Goal: Task Accomplishment & Management: Manage account settings

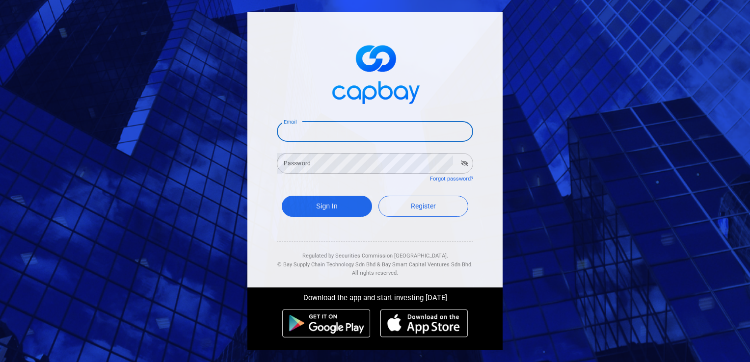
click at [346, 140] on input "Email" at bounding box center [375, 131] width 196 height 21
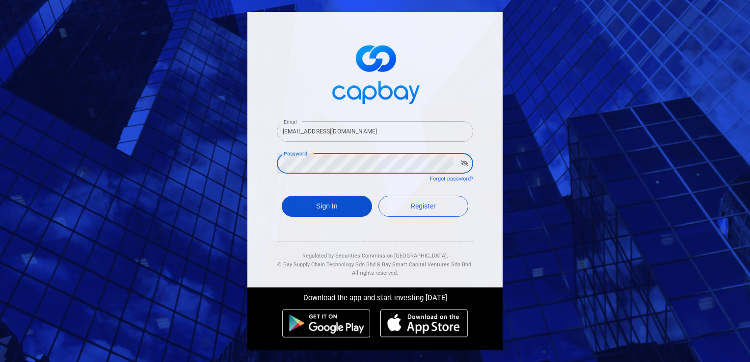
click at [340, 207] on button "Sign In" at bounding box center [327, 206] width 90 height 21
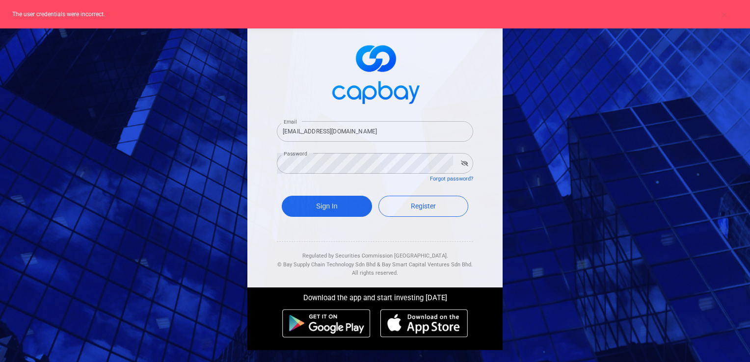
click at [361, 137] on input "[EMAIL_ADDRESS][DOMAIN_NAME]" at bounding box center [375, 131] width 196 height 21
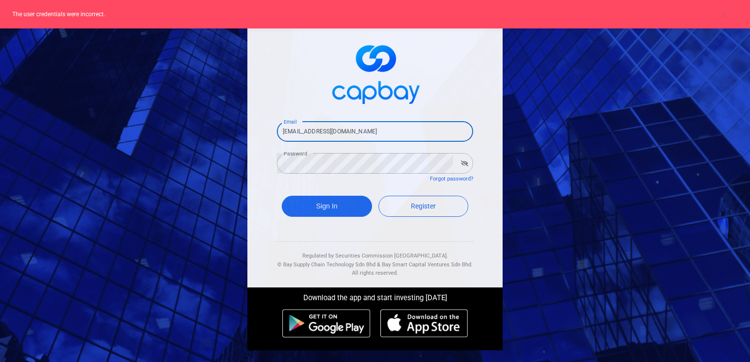
click at [360, 135] on input "[EMAIL_ADDRESS][DOMAIN_NAME]" at bounding box center [375, 131] width 196 height 21
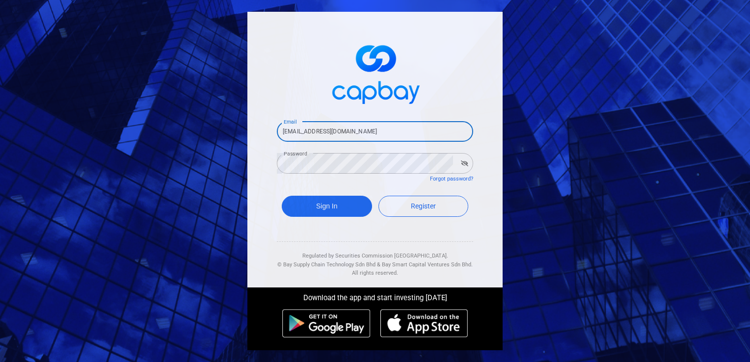
type input "[EMAIL_ADDRESS][DOMAIN_NAME]"
click at [87, 122] on div "Email [EMAIL_ADDRESS][DOMAIN_NAME] Email Password Password Forgot password? Sig…" at bounding box center [375, 181] width 750 height 362
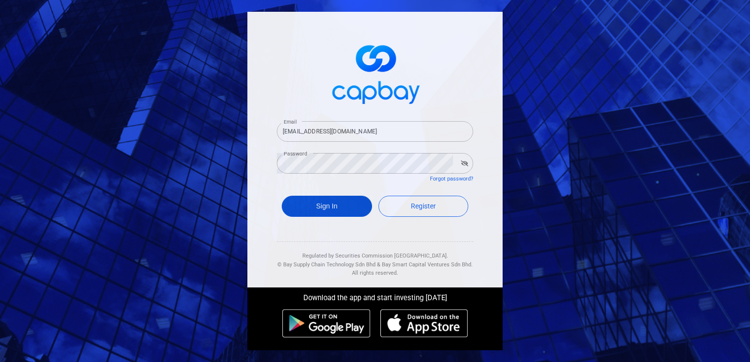
click at [313, 205] on button "Sign In" at bounding box center [327, 206] width 90 height 21
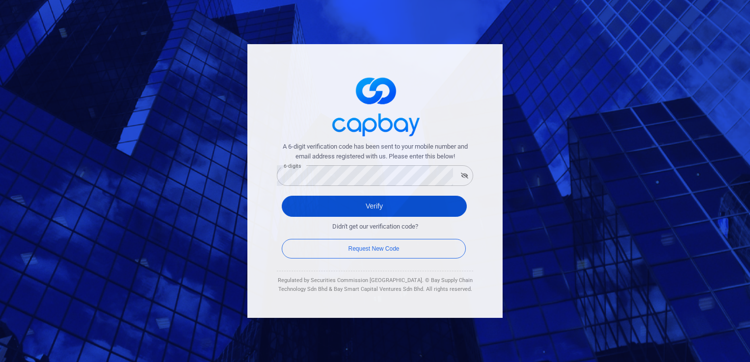
click at [373, 204] on button "Verify" at bounding box center [374, 206] width 185 height 21
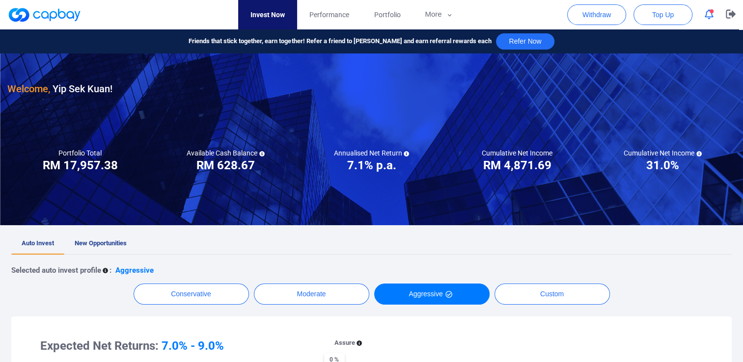
click at [705, 15] on icon "button" at bounding box center [709, 14] width 9 height 10
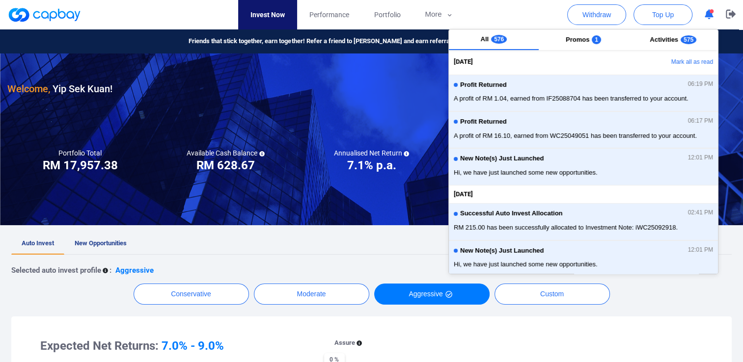
click at [502, 11] on nav "Invest Now Performance Portfolio More Transaction My Statements My Profile FAQs…" at bounding box center [352, 14] width 728 height 29
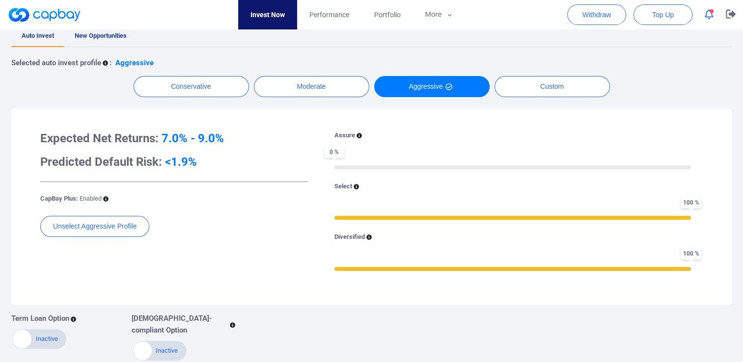
scroll to position [147, 0]
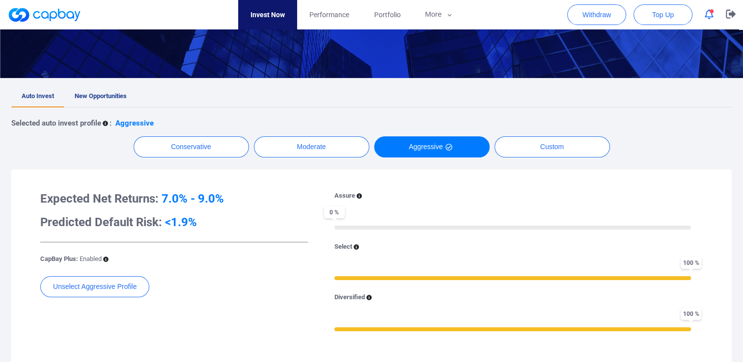
click at [86, 92] on span "New Opportunities" at bounding box center [101, 95] width 52 height 7
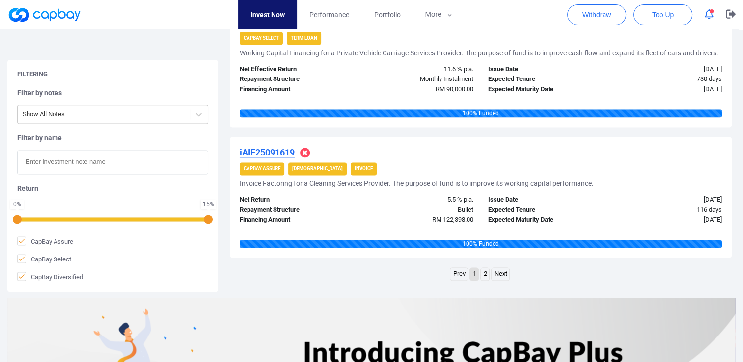
scroll to position [1447, 0]
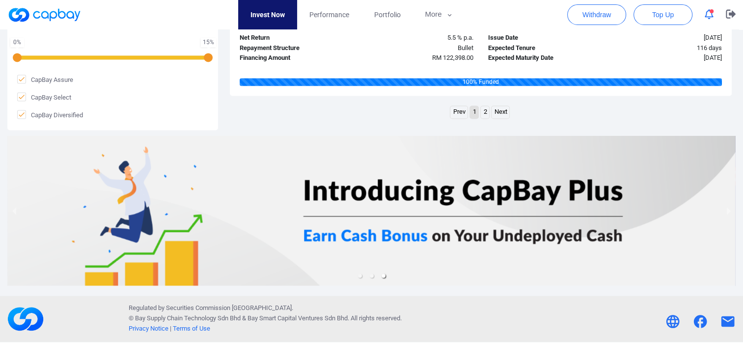
click at [486, 111] on link "2" at bounding box center [485, 112] width 8 height 12
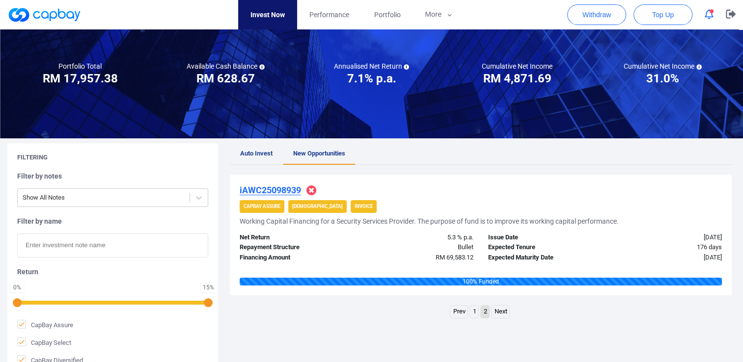
scroll to position [0, 0]
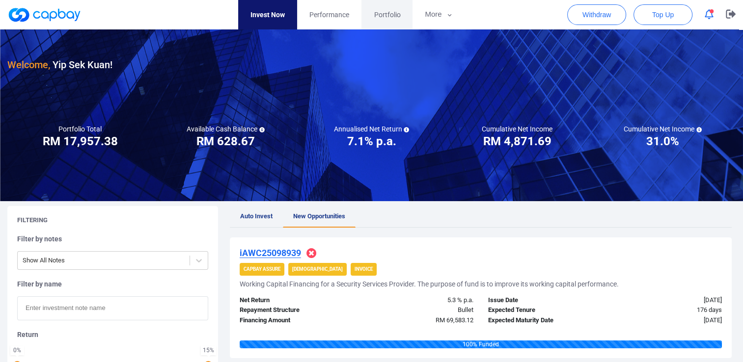
click at [376, 18] on span "Portfolio" at bounding box center [387, 14] width 27 height 11
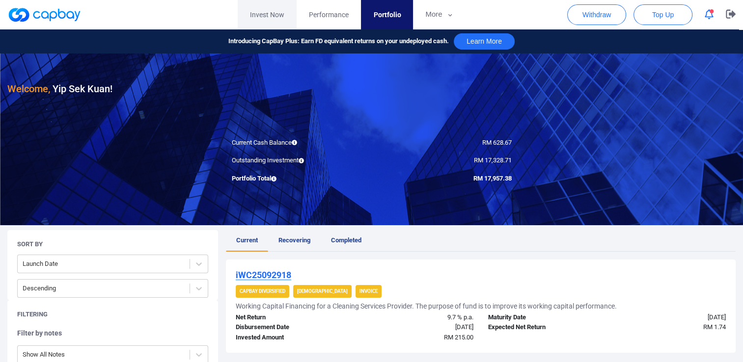
click at [261, 18] on link "Invest Now" at bounding box center [267, 14] width 59 height 29
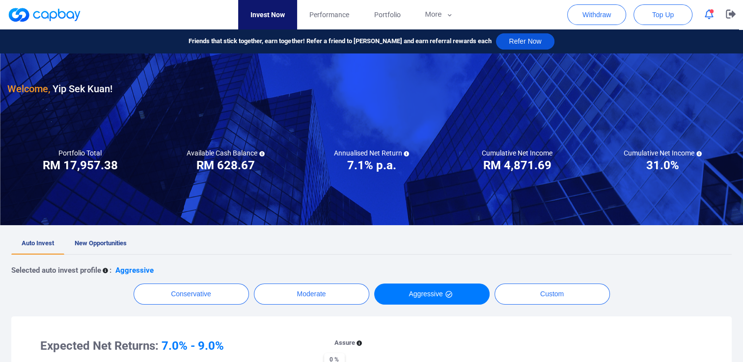
click at [533, 46] on button "Refer Now" at bounding box center [525, 41] width 58 height 16
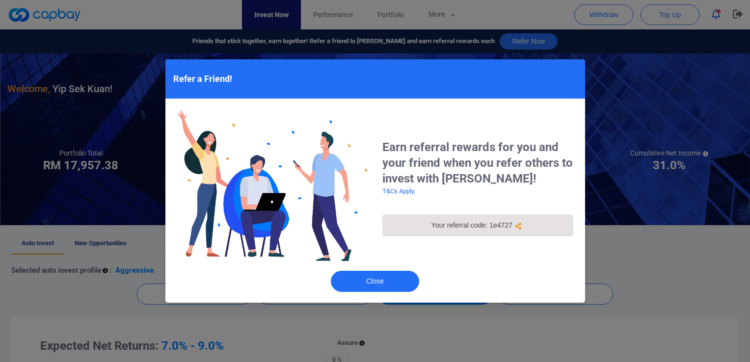
click at [453, 223] on div "Your referral code: 1e4727" at bounding box center [478, 226] width 165 height 10
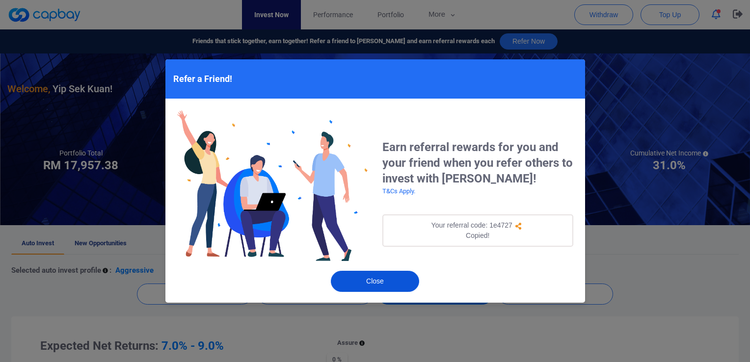
click at [394, 276] on button "Close" at bounding box center [375, 281] width 88 height 21
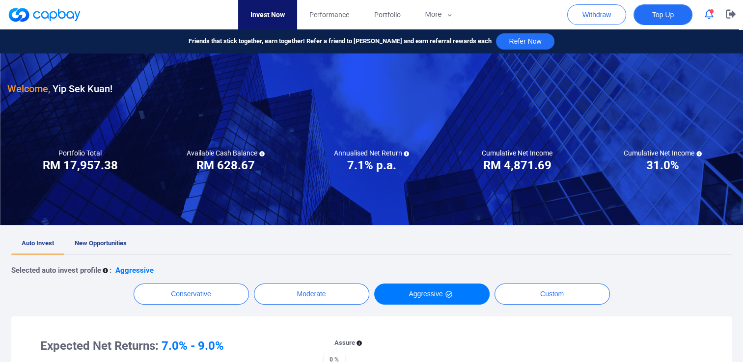
click at [648, 12] on button "Top Up" at bounding box center [663, 14] width 59 height 21
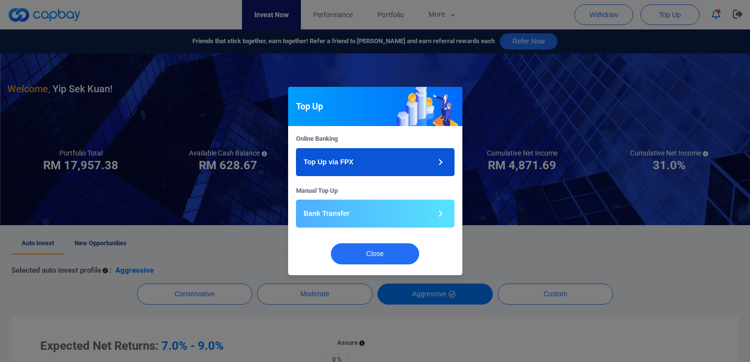
click at [326, 165] on p "Top Up via FPX" at bounding box center [329, 162] width 50 height 10
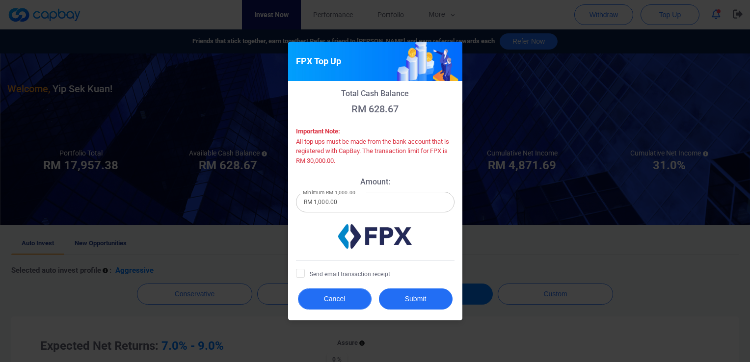
click at [339, 295] on button "Cancel" at bounding box center [335, 299] width 74 height 21
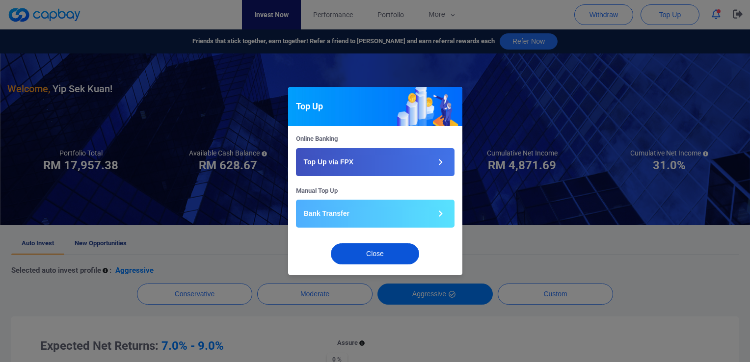
click at [361, 255] on button "Close" at bounding box center [375, 254] width 88 height 21
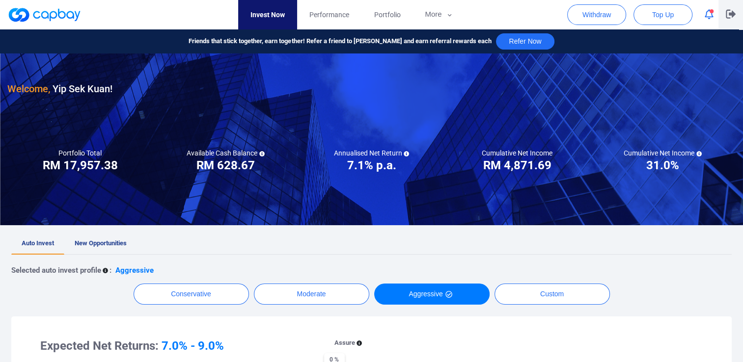
click at [735, 15] on icon "button" at bounding box center [731, 14] width 10 height 9
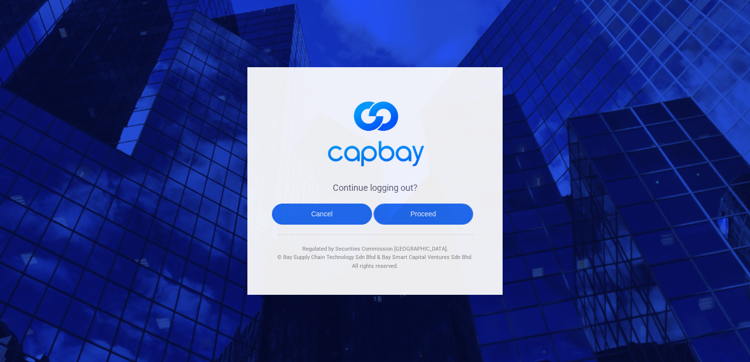
click at [420, 209] on button "Proceed" at bounding box center [424, 214] width 100 height 21
